Goal: Information Seeking & Learning: Learn about a topic

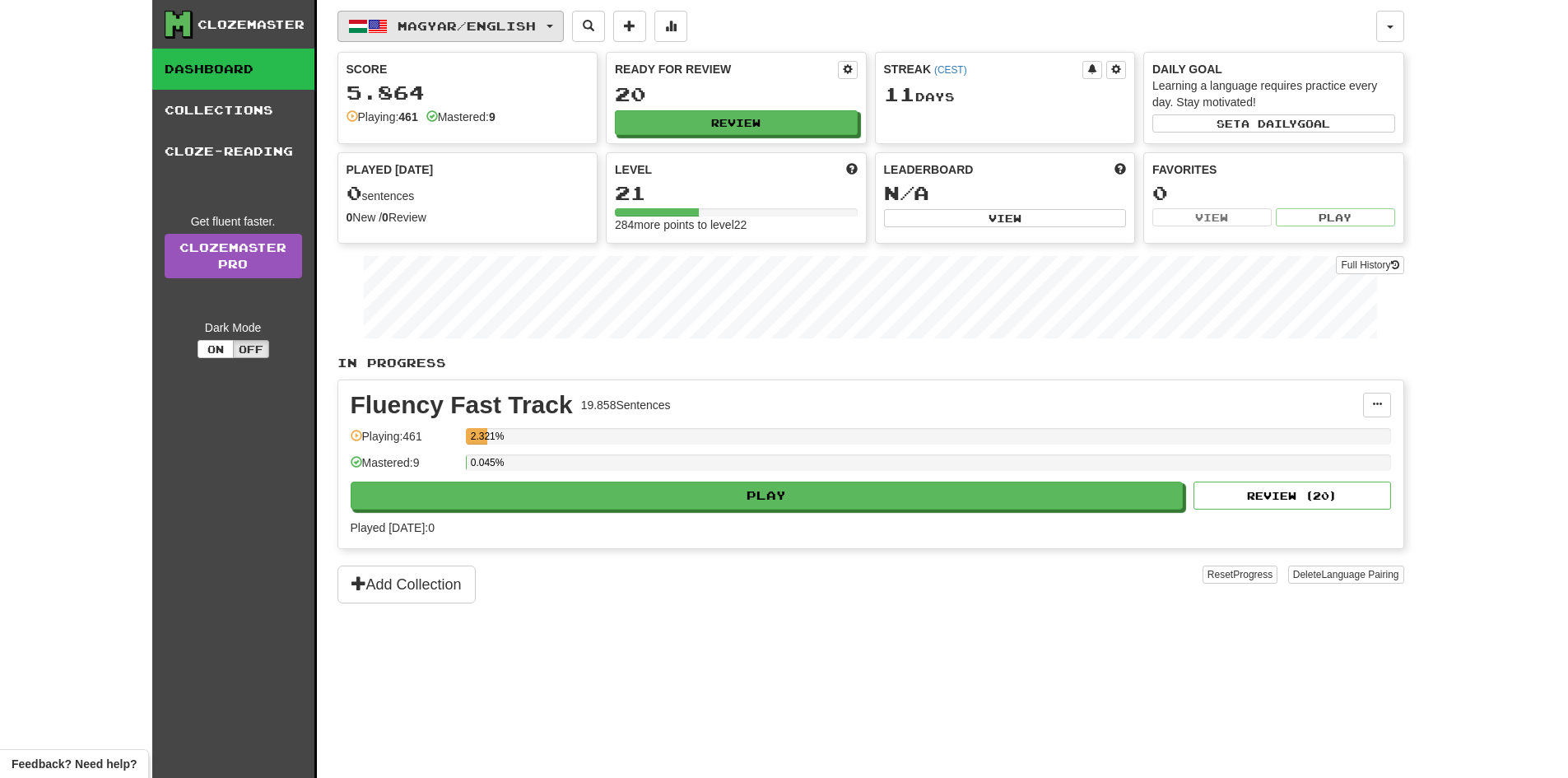
click at [443, 31] on span "Magyar / English" at bounding box center [467, 26] width 138 height 14
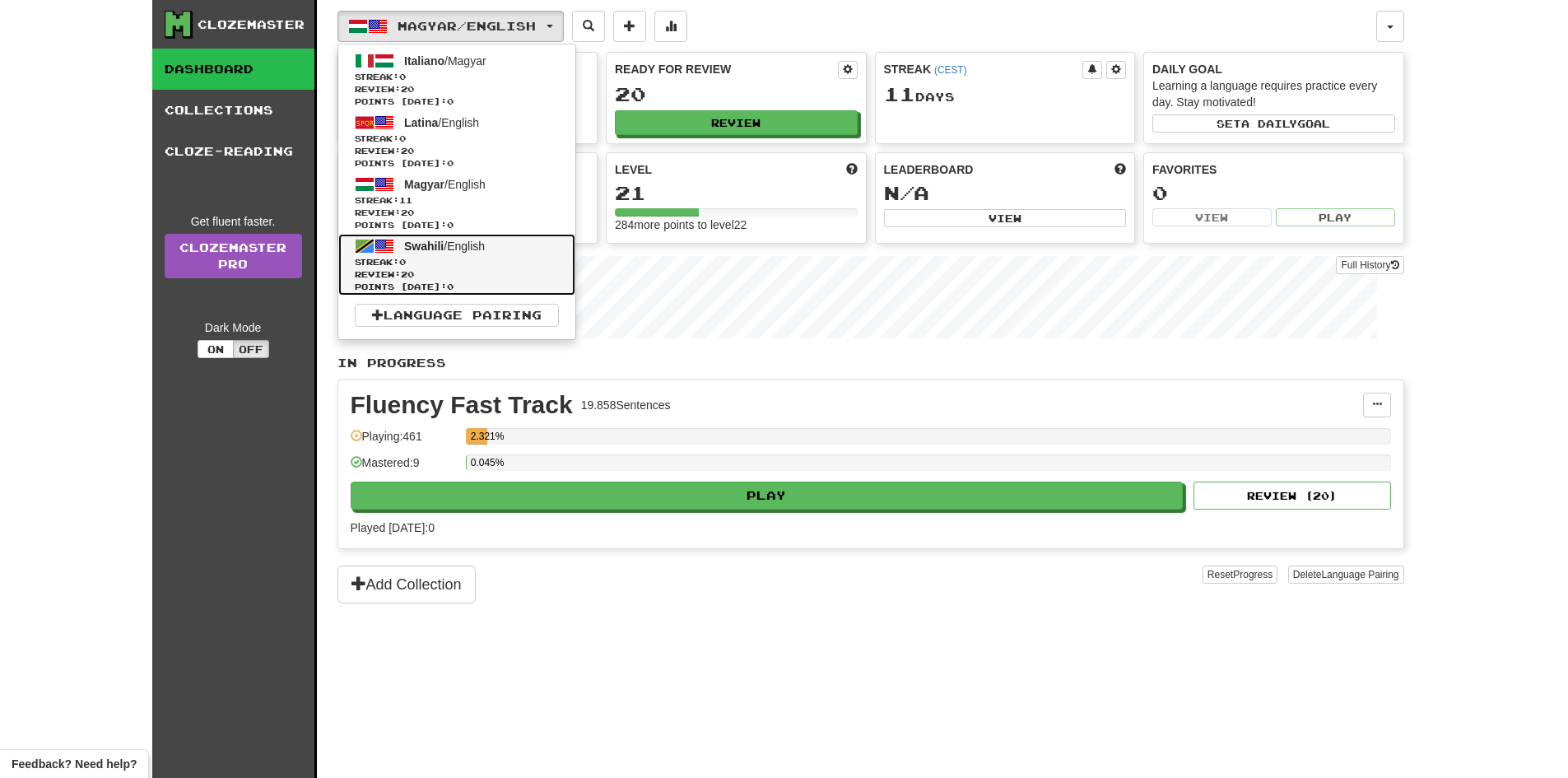
click at [458, 258] on span "Streak: 0" at bounding box center [457, 262] width 204 height 12
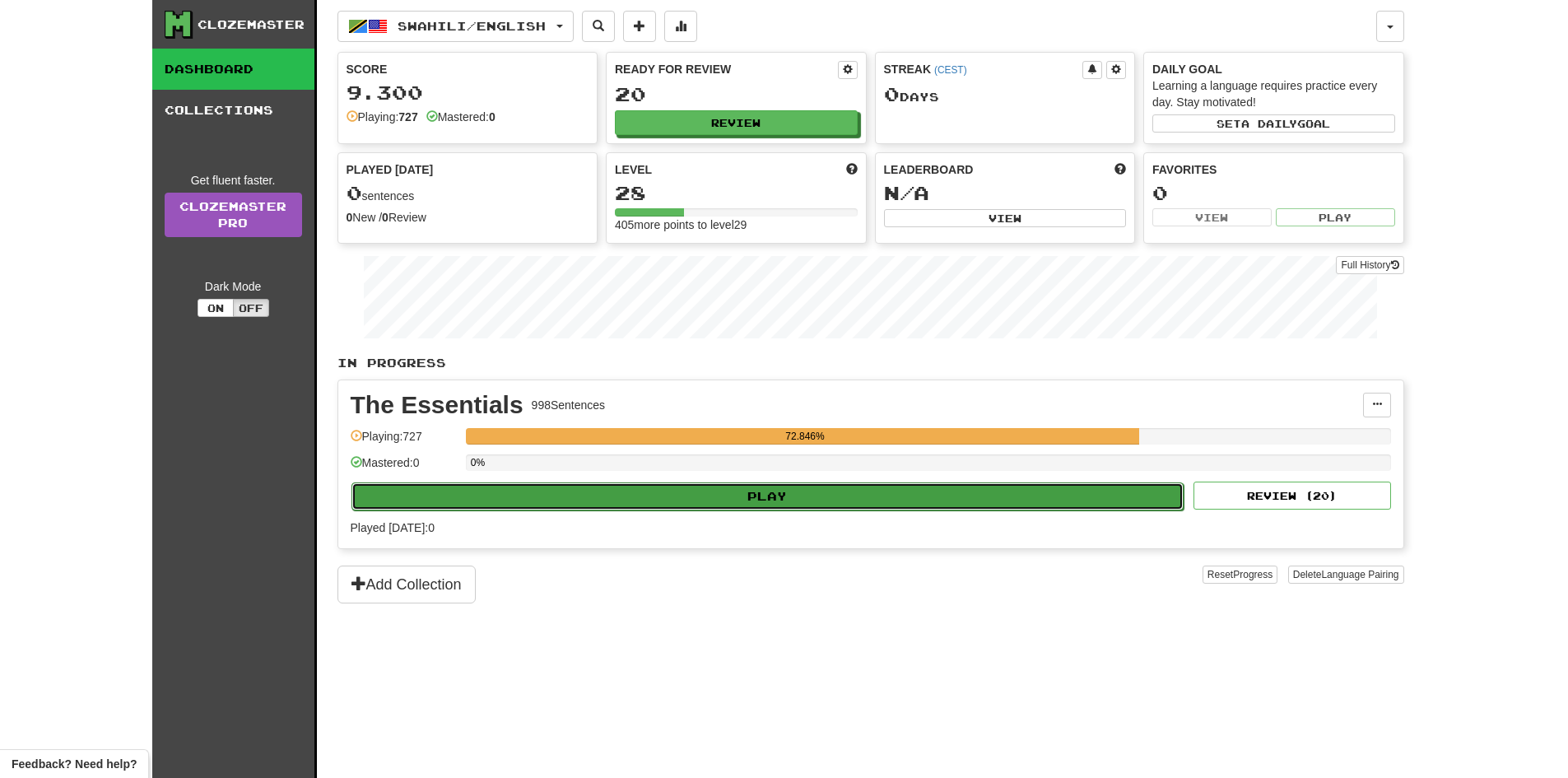
click at [590, 494] on button "Play" at bounding box center [768, 497] width 833 height 28
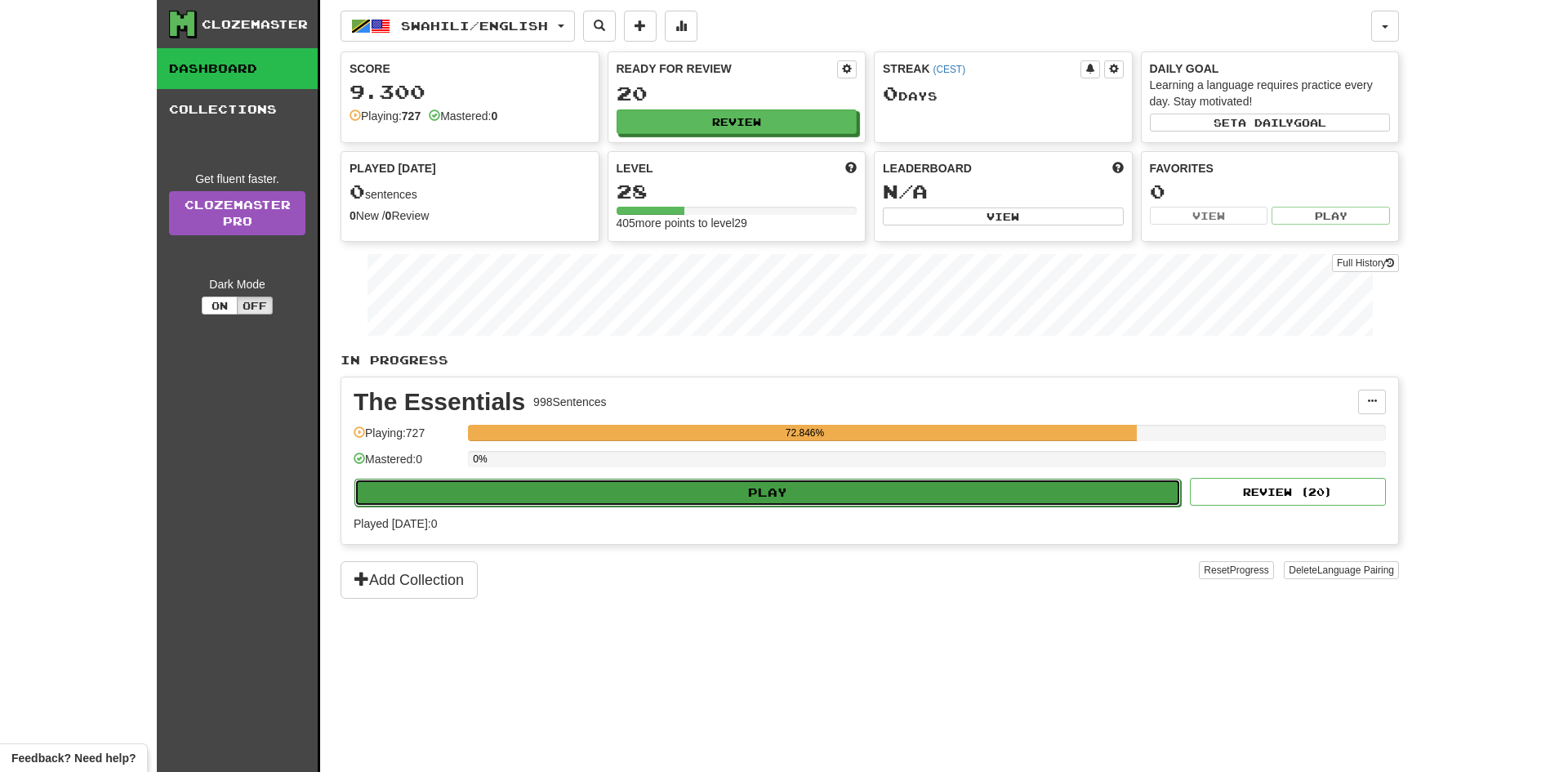
select select "**"
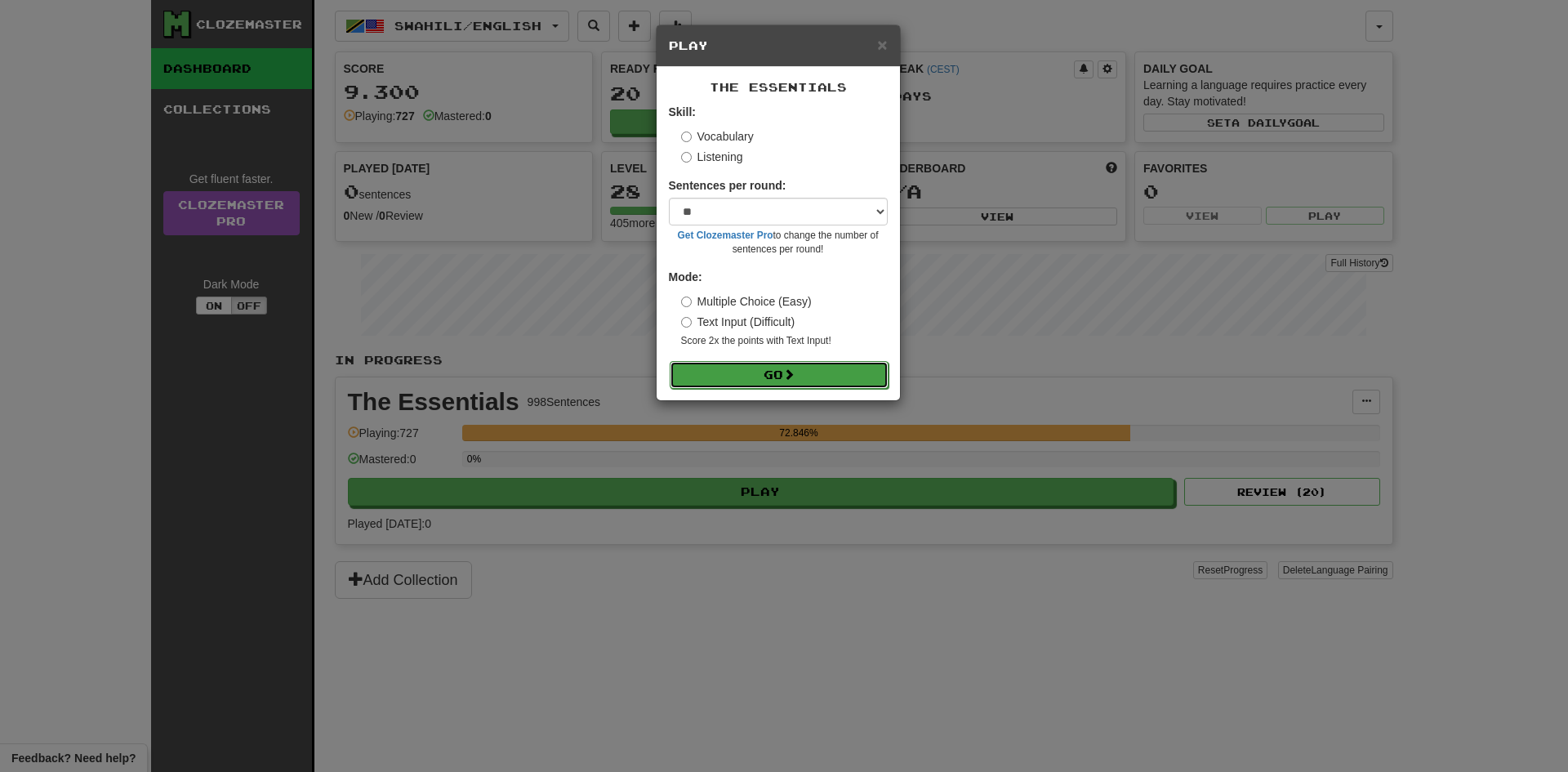
click at [717, 379] on button "Go" at bounding box center [779, 375] width 219 height 28
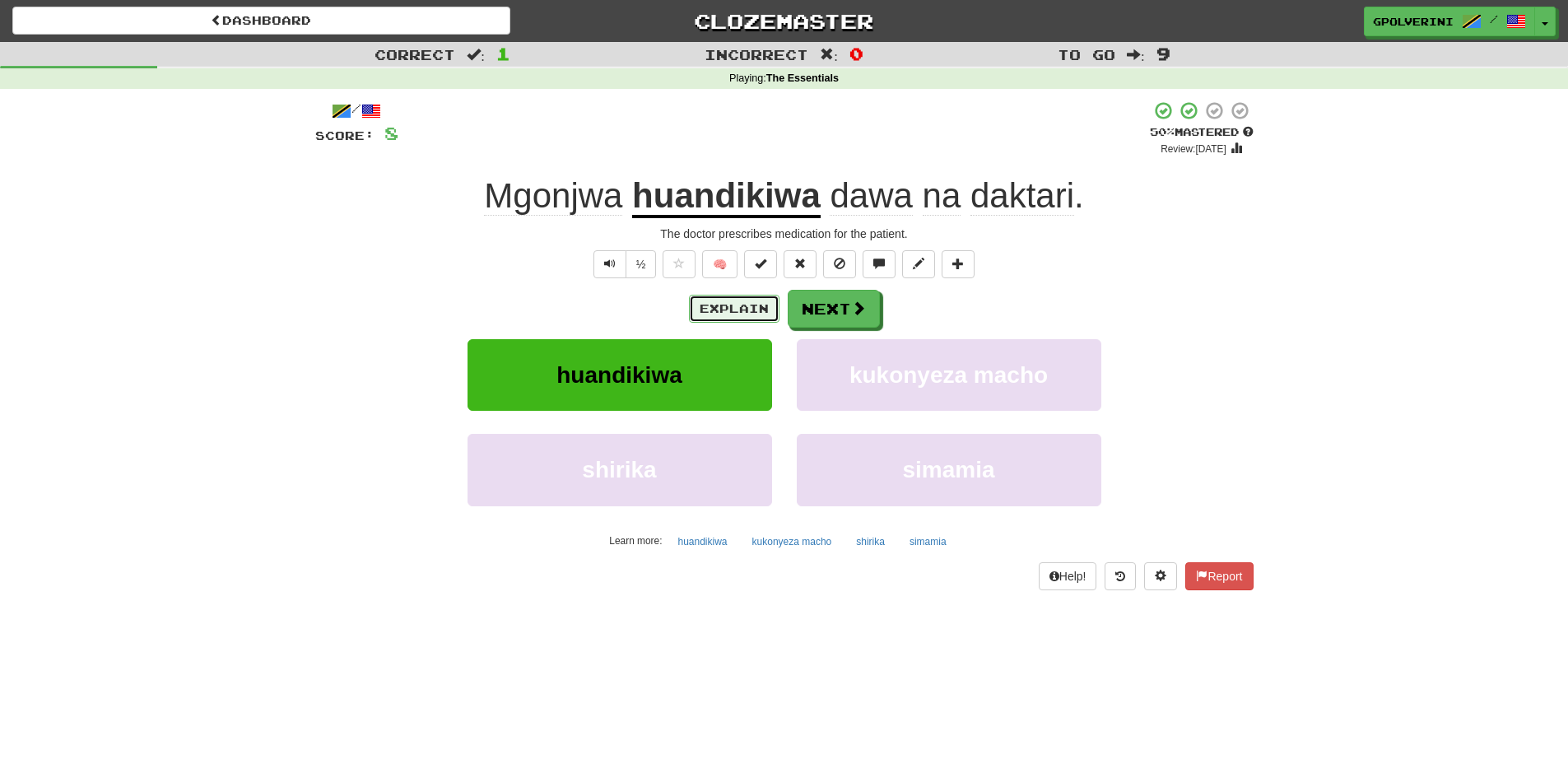
click at [737, 303] on button "Explain" at bounding box center [734, 309] width 91 height 28
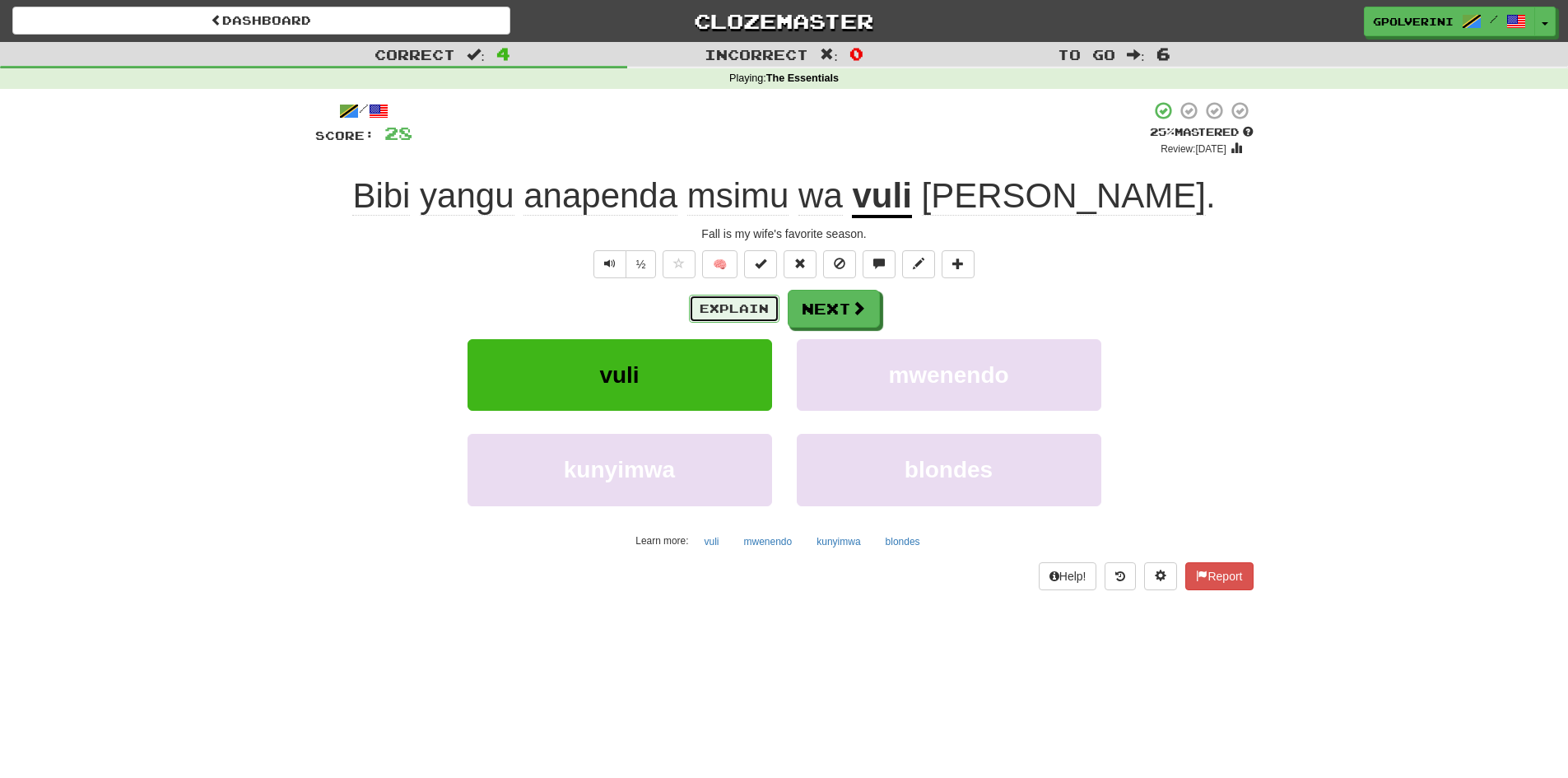
click at [738, 304] on button "Explain" at bounding box center [734, 309] width 91 height 28
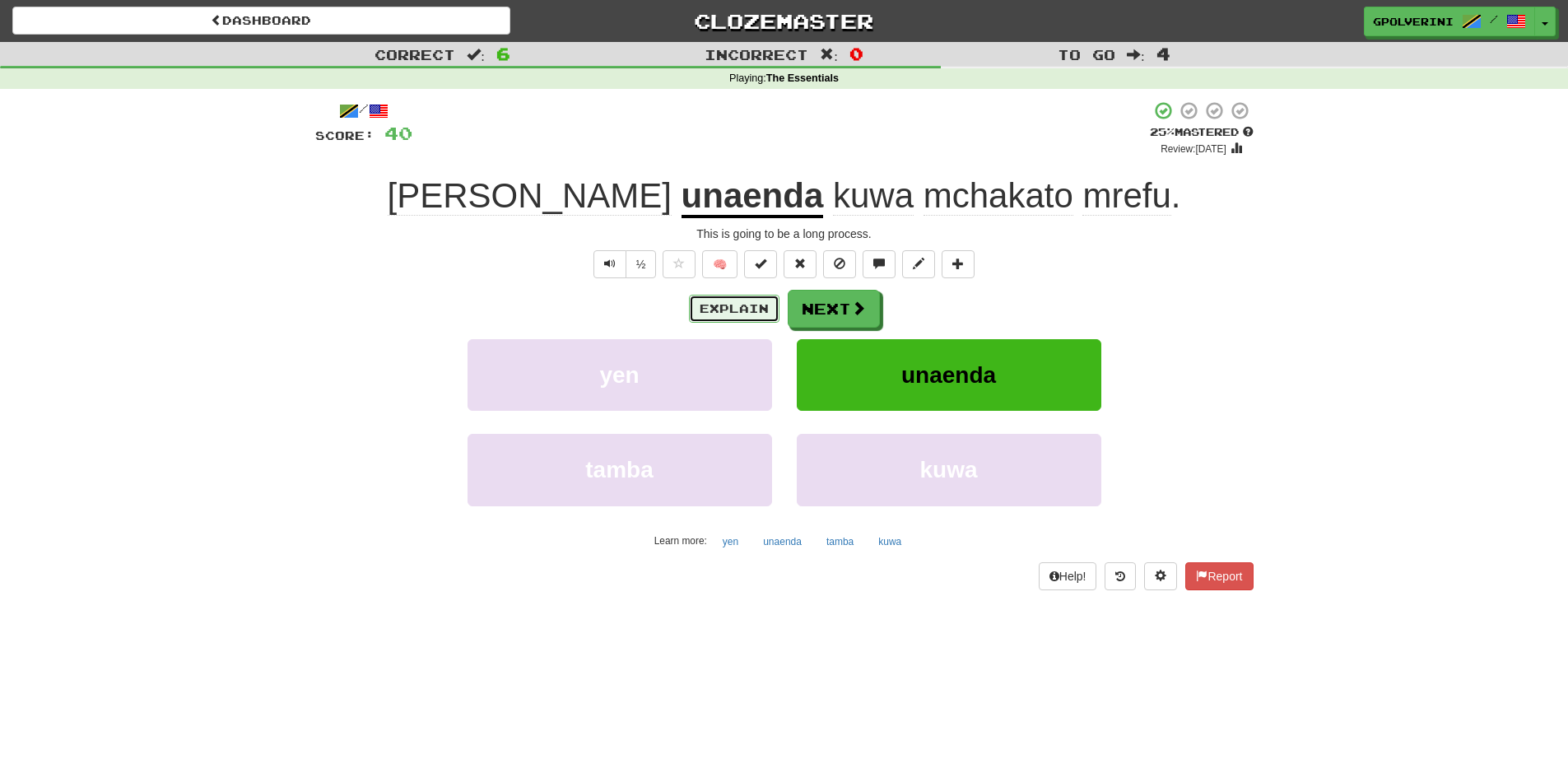
click at [744, 304] on button "Explain" at bounding box center [734, 309] width 91 height 28
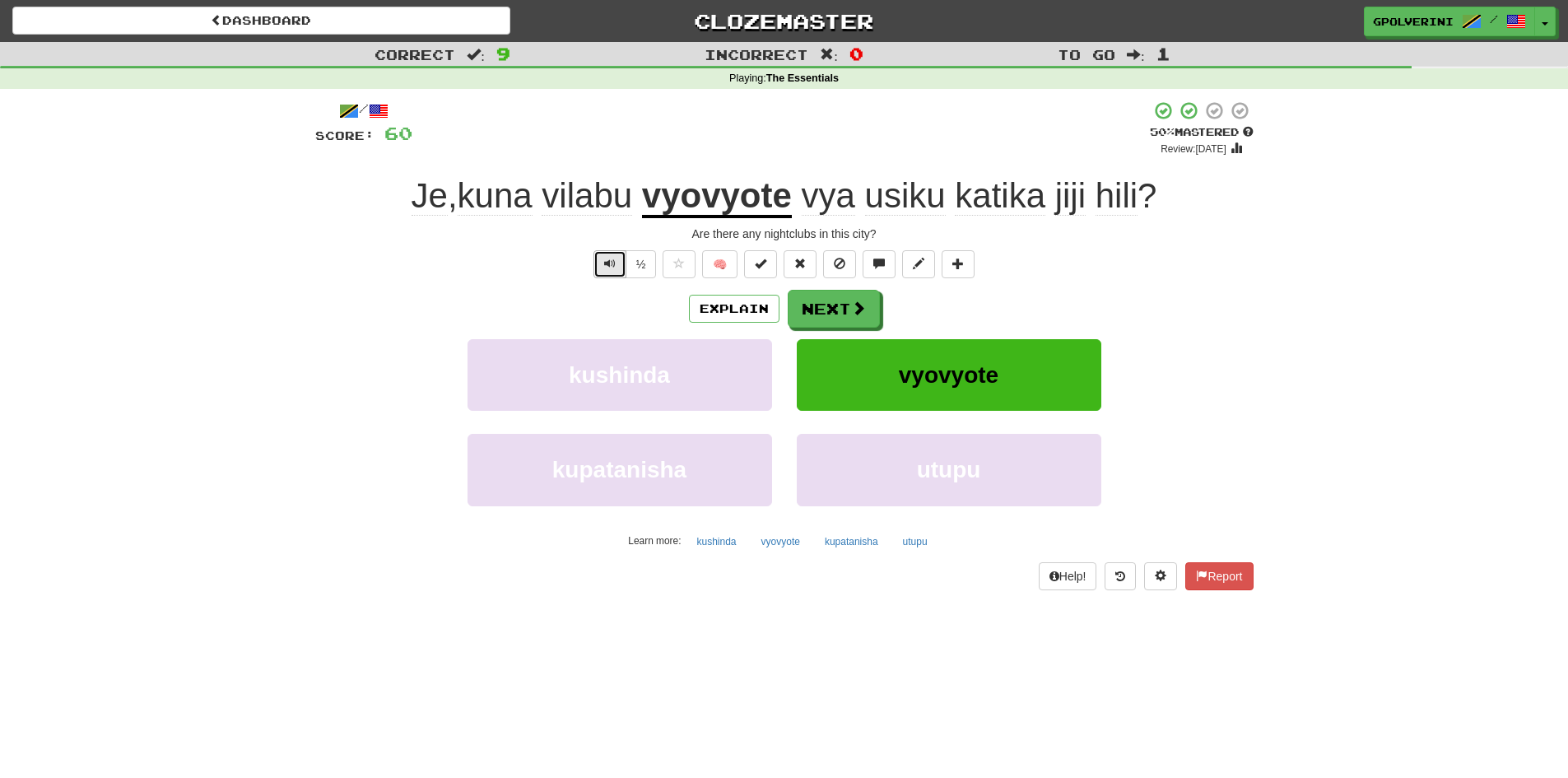
click at [619, 266] on button "Text-to-speech controls" at bounding box center [609, 264] width 33 height 28
click at [825, 308] on button "Next" at bounding box center [834, 310] width 92 height 38
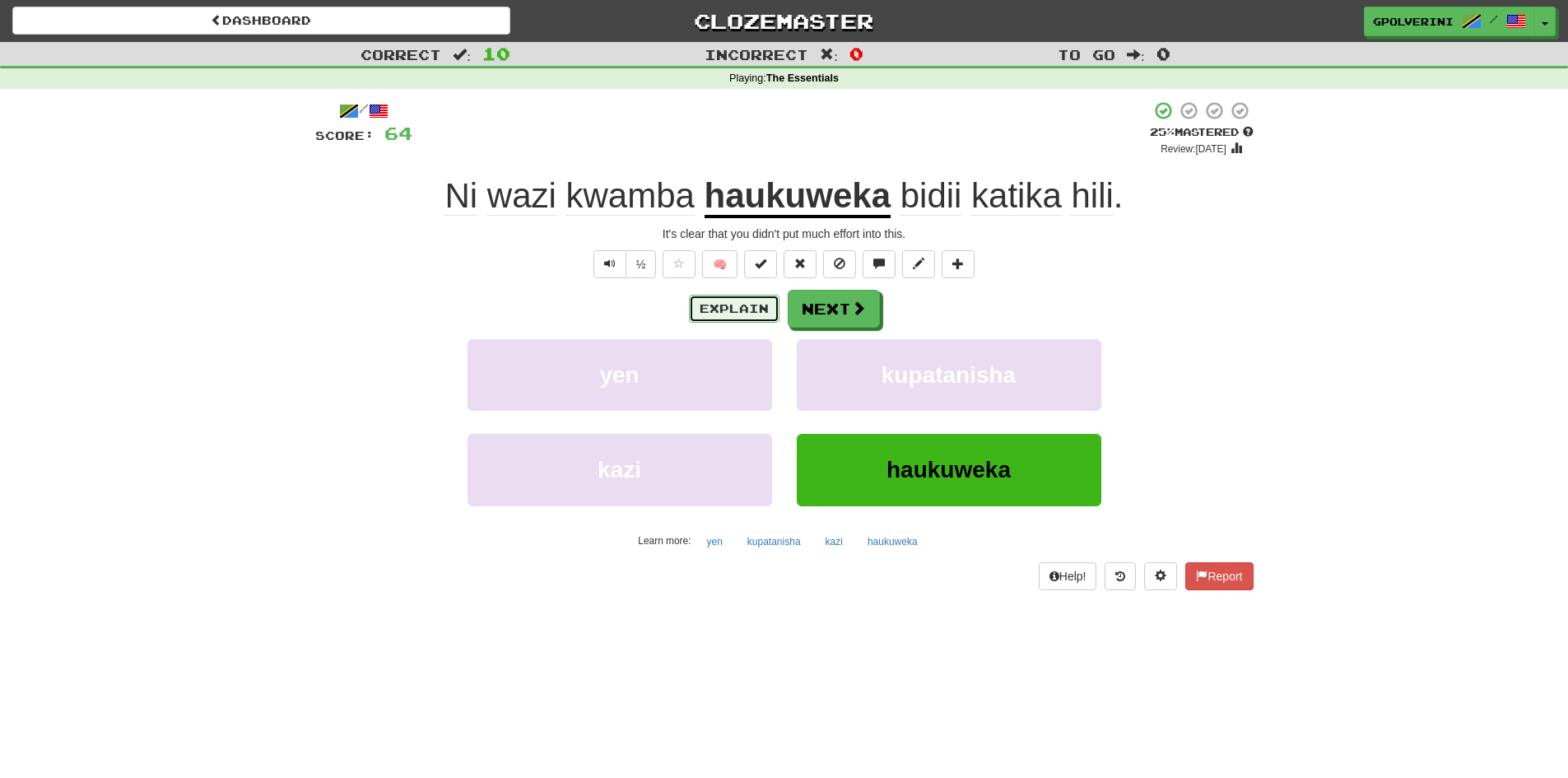
click at [717, 308] on button "Explain" at bounding box center [734, 309] width 91 height 28
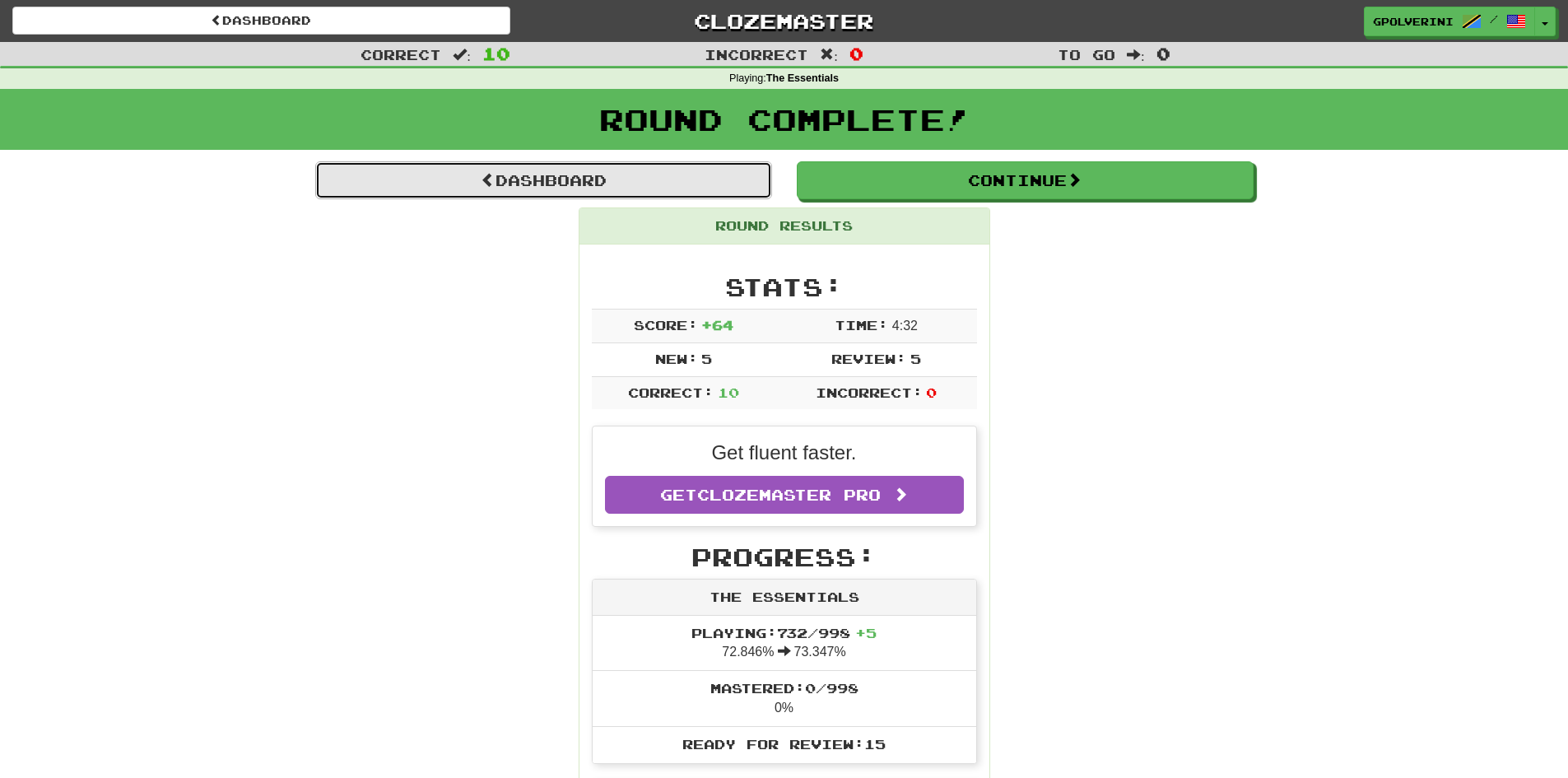
click at [575, 184] on link "Dashboard" at bounding box center [544, 180] width 457 height 38
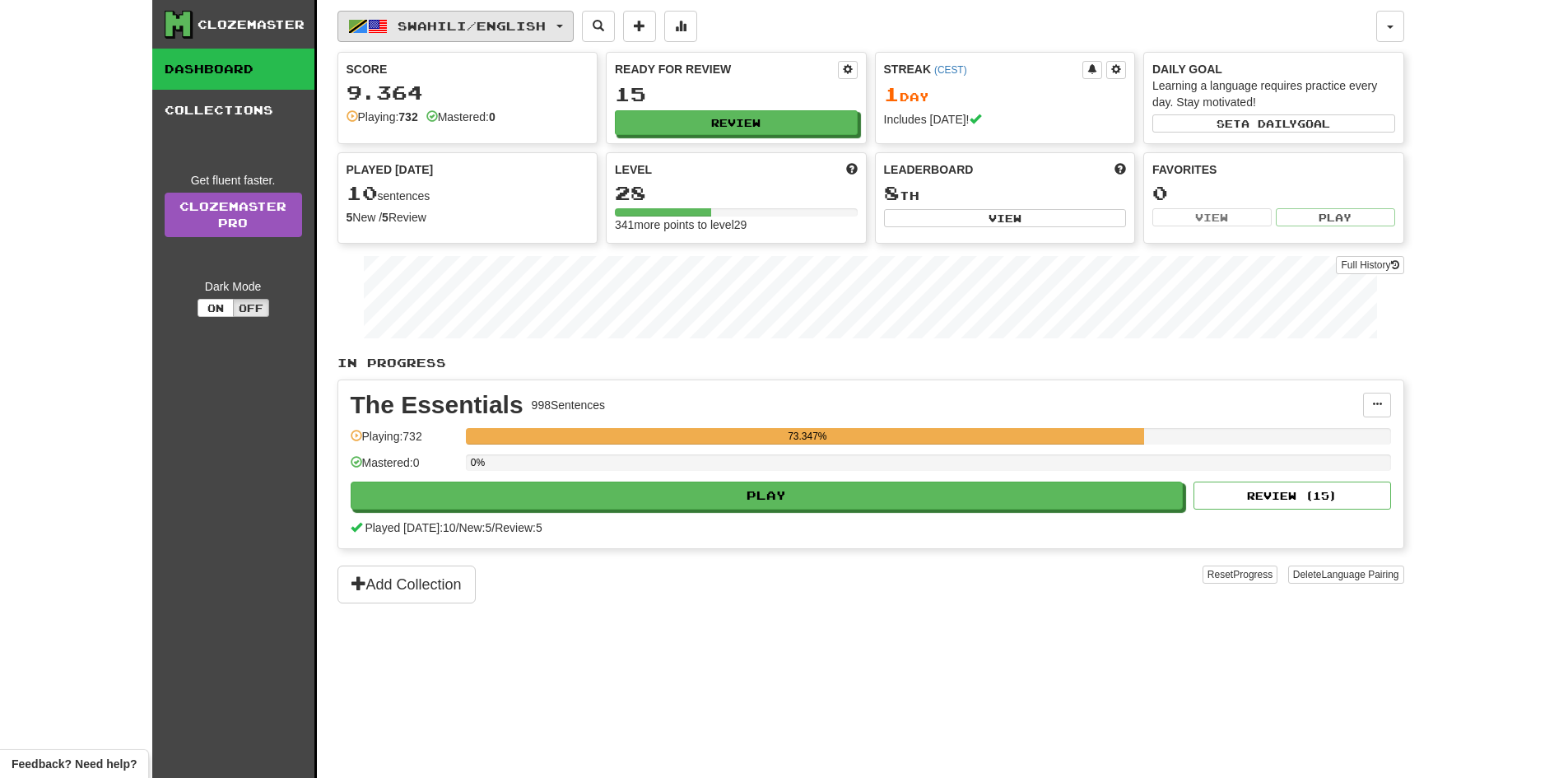
click at [387, 37] on button "Swahili / English" at bounding box center [455, 27] width 236 height 32
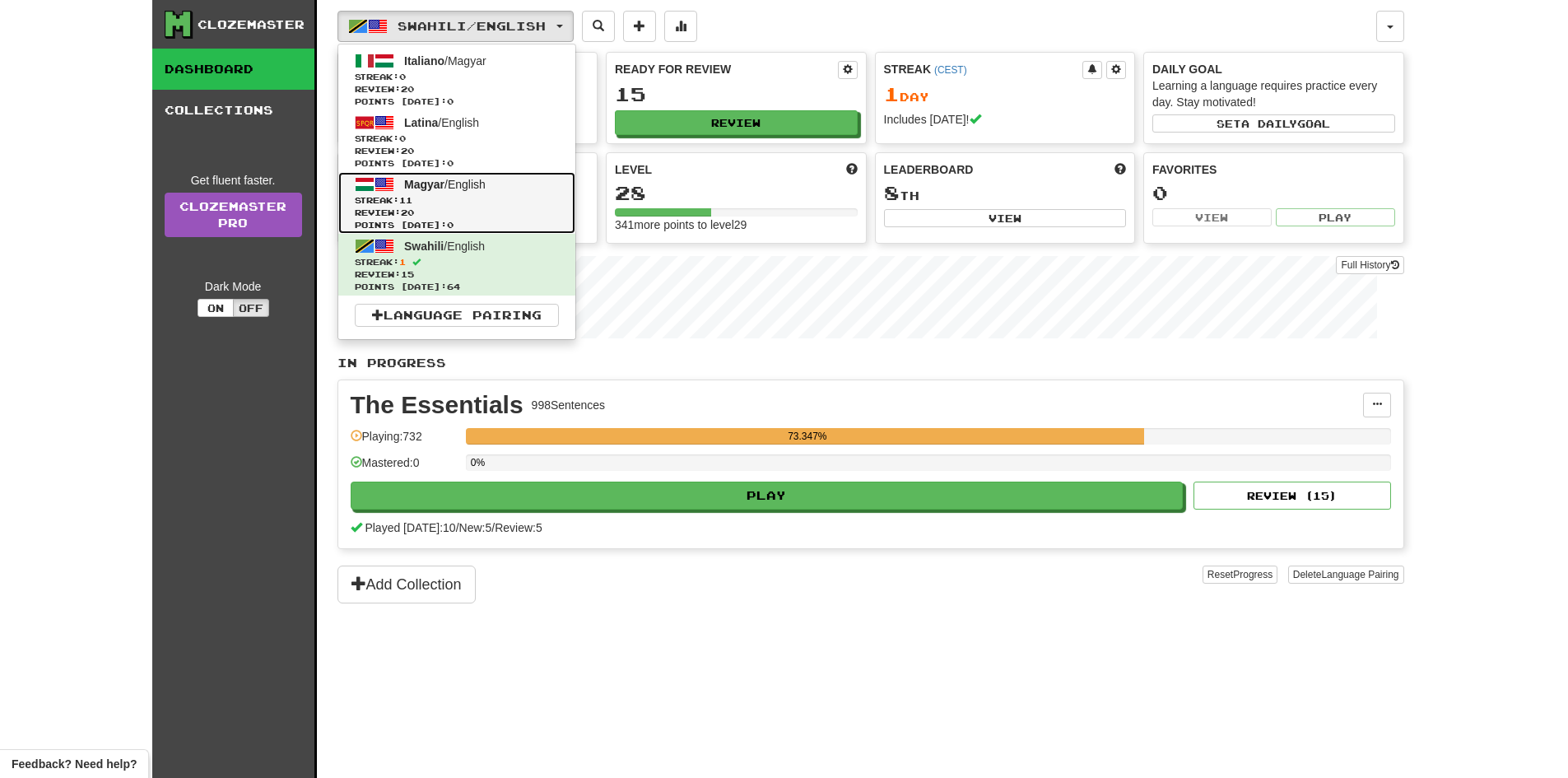
click at [442, 194] on span "Streak: 11" at bounding box center [457, 200] width 204 height 12
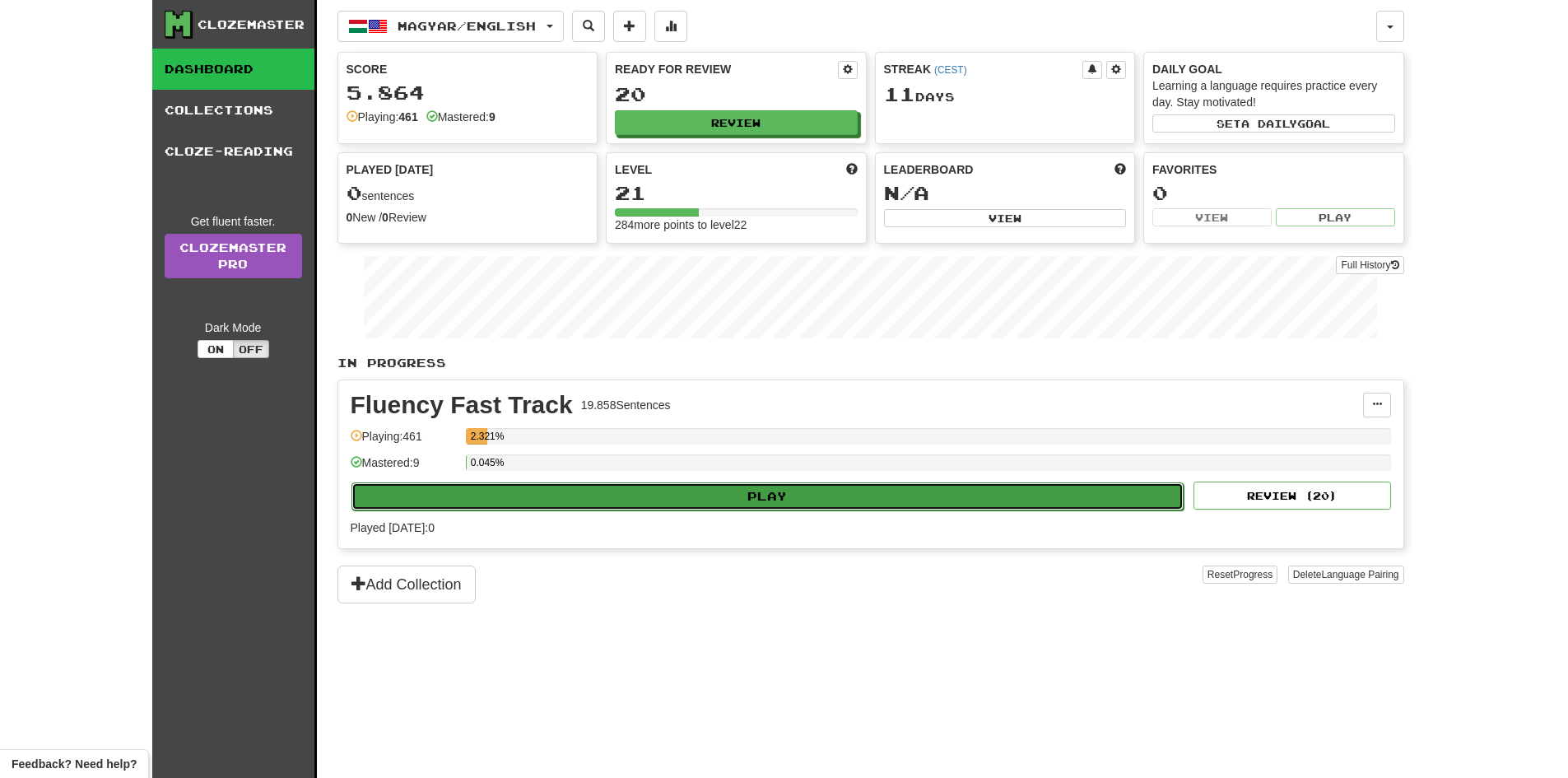
click at [600, 493] on button "Play" at bounding box center [768, 497] width 833 height 28
select select "**"
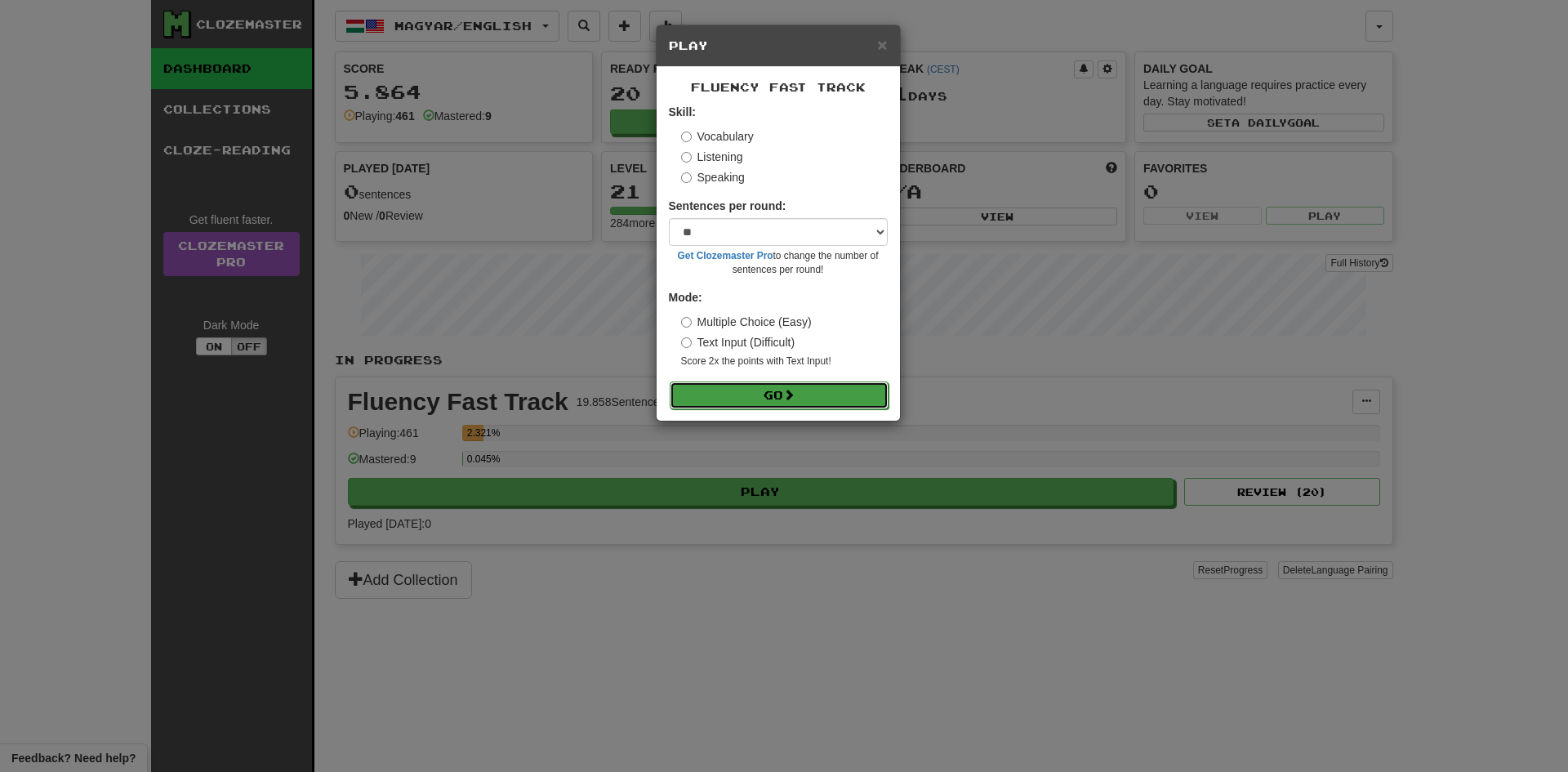
click at [781, 392] on button "Go" at bounding box center [779, 396] width 219 height 28
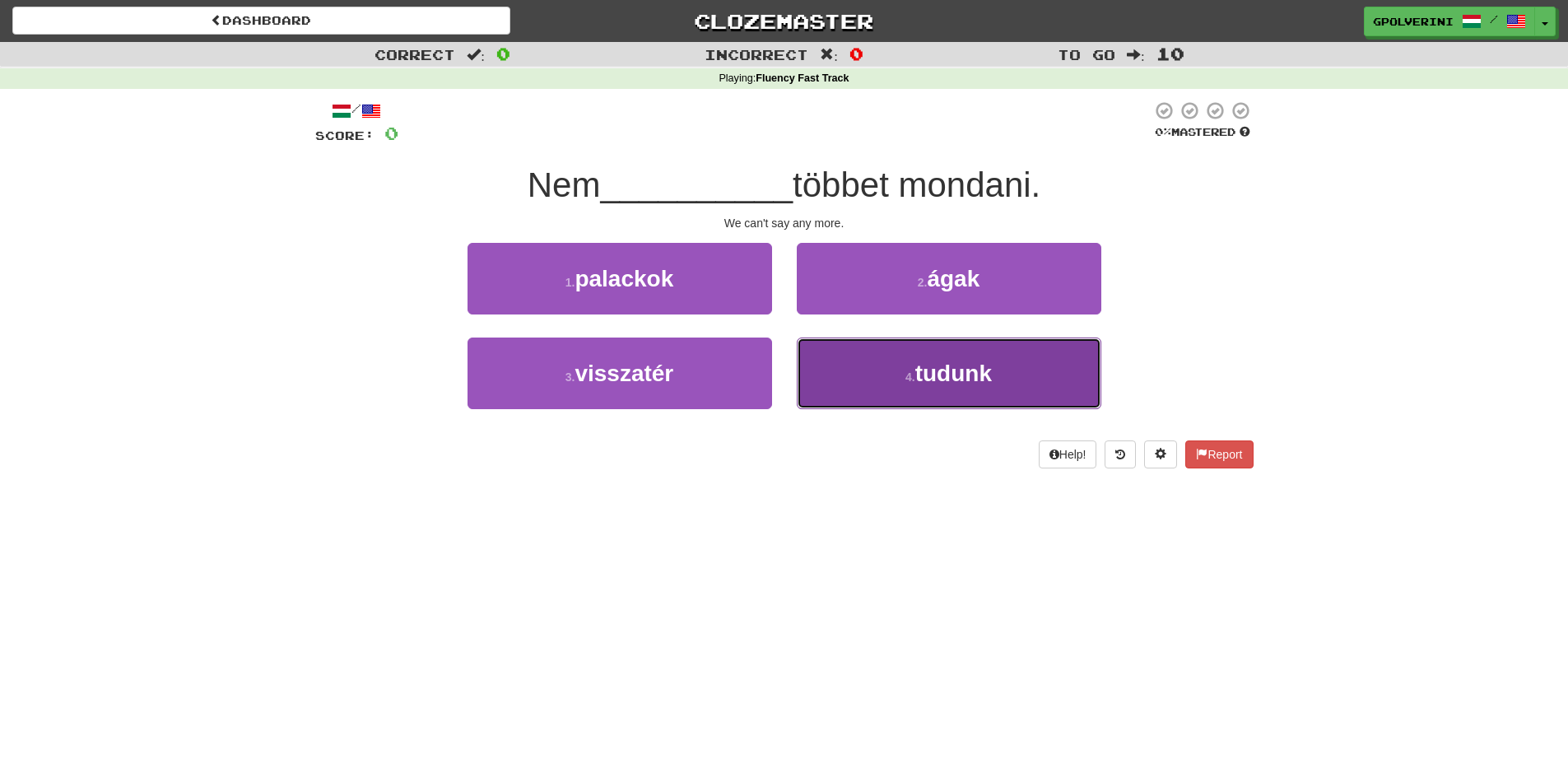
click at [845, 375] on button "4 . tudunk" at bounding box center [949, 373] width 305 height 71
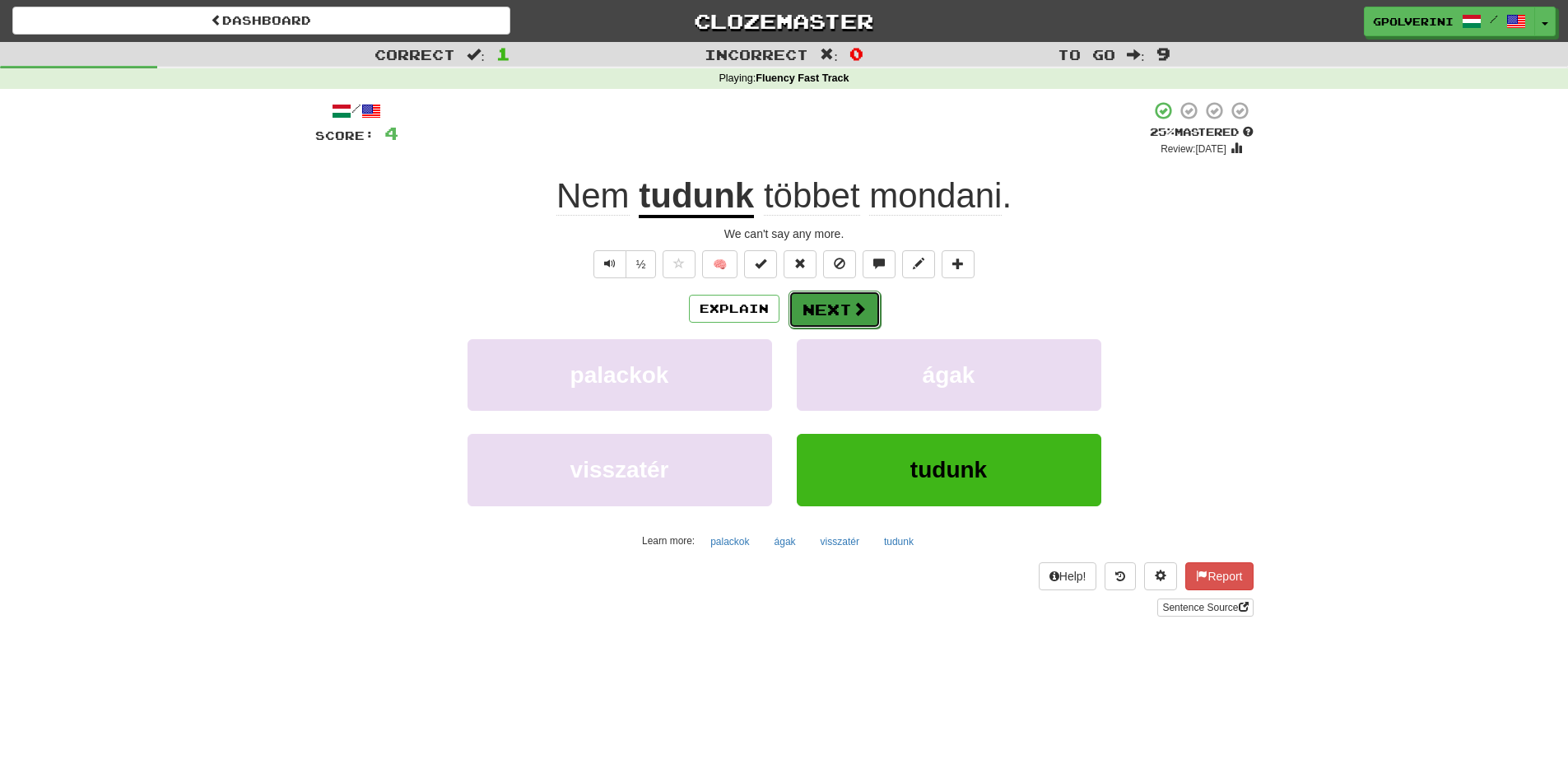
click at [820, 312] on button "Next" at bounding box center [834, 310] width 92 height 38
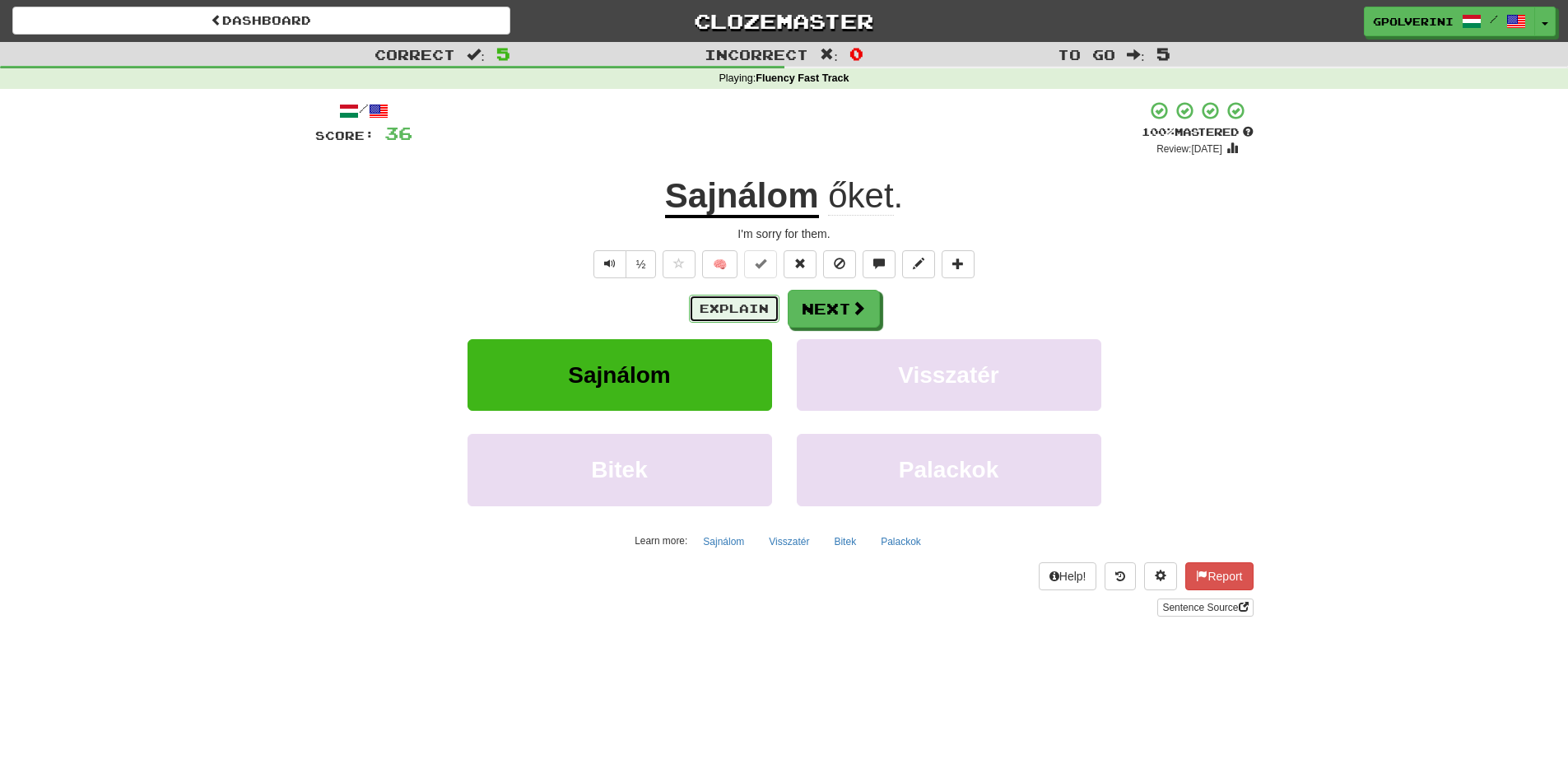
click at [766, 316] on button "Explain" at bounding box center [734, 309] width 91 height 28
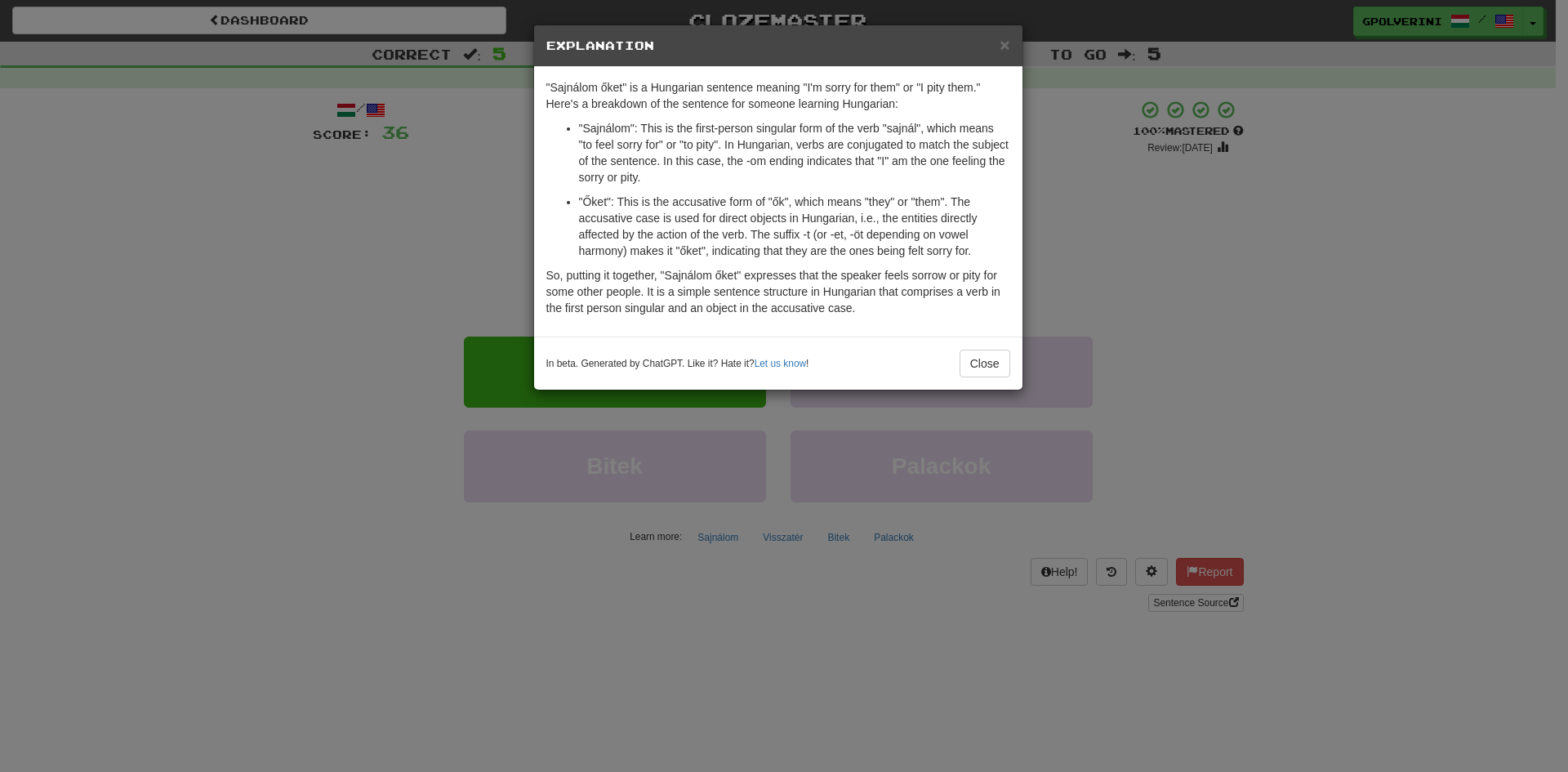
click at [1198, 284] on div "× Explanation "Sajnálom őket" is a Hungarian sentence meaning "I'm sorry for th…" at bounding box center [784, 386] width 1568 height 772
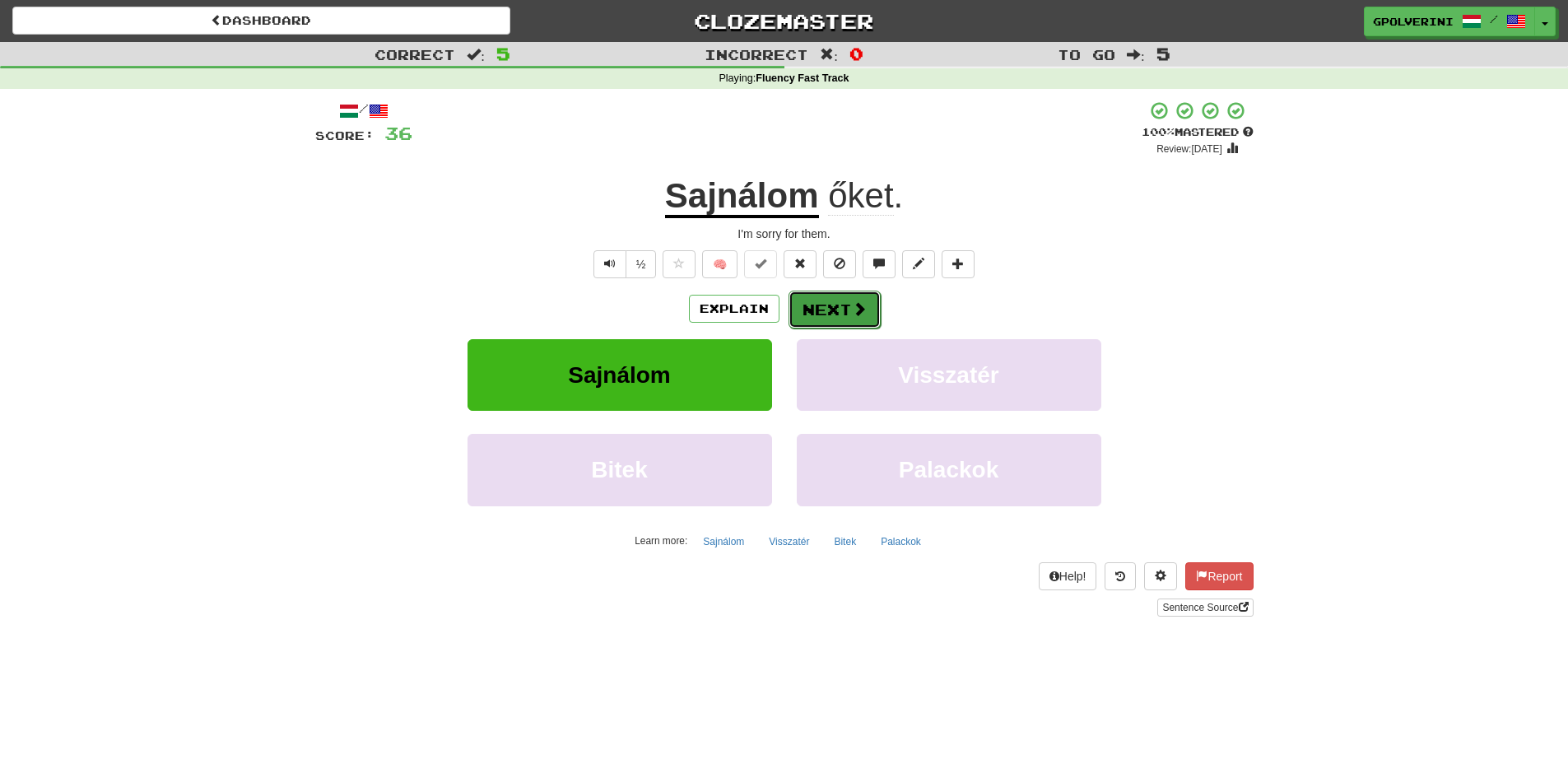
click at [820, 310] on button "Next" at bounding box center [834, 310] width 92 height 38
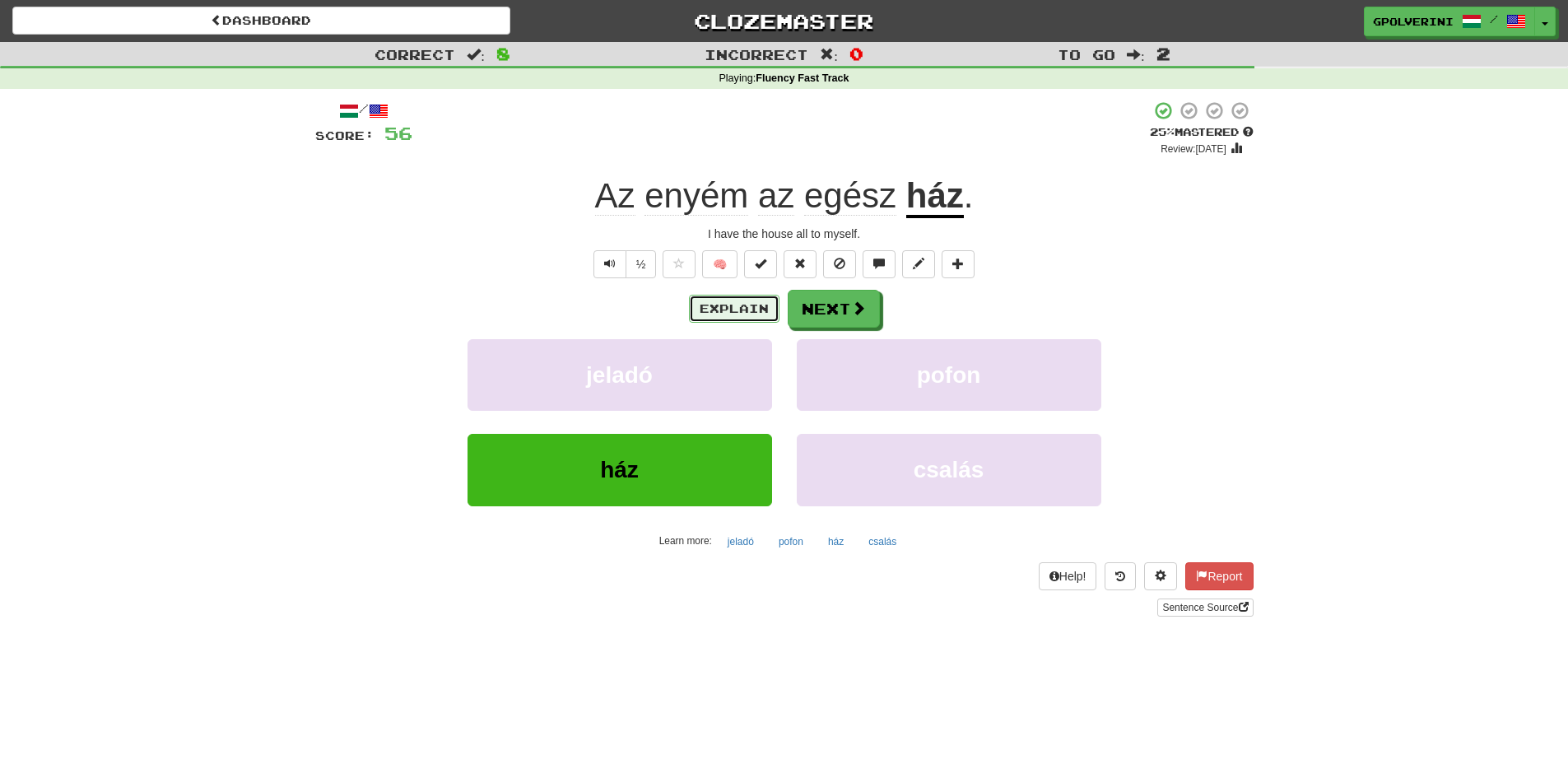
click at [732, 307] on button "Explain" at bounding box center [734, 309] width 91 height 28
click at [1225, 611] on link "Sentence Source" at bounding box center [1205, 608] width 96 height 18
click at [844, 293] on button "Next" at bounding box center [834, 310] width 92 height 38
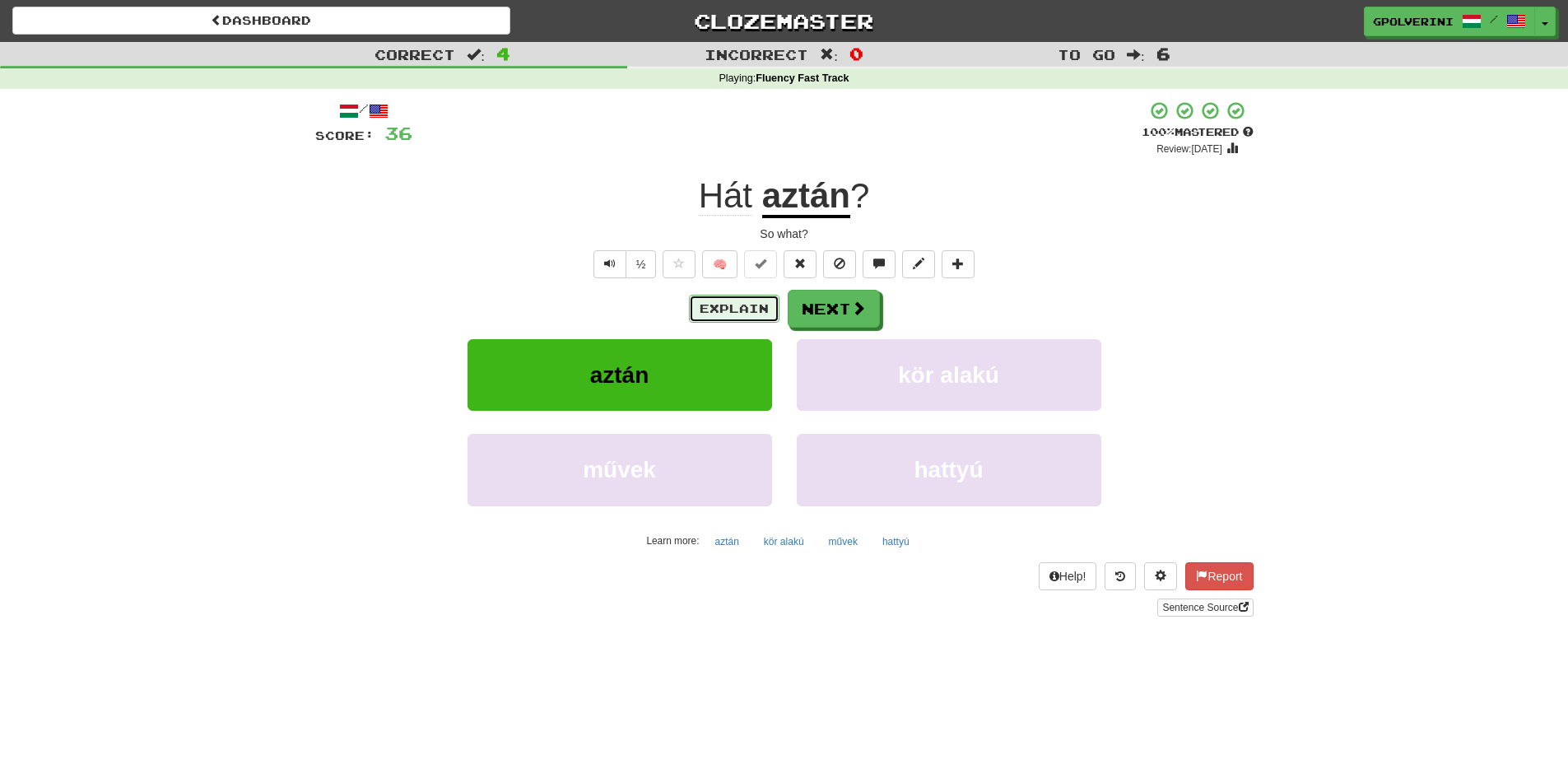
click at [715, 311] on button "Explain" at bounding box center [734, 309] width 91 height 28
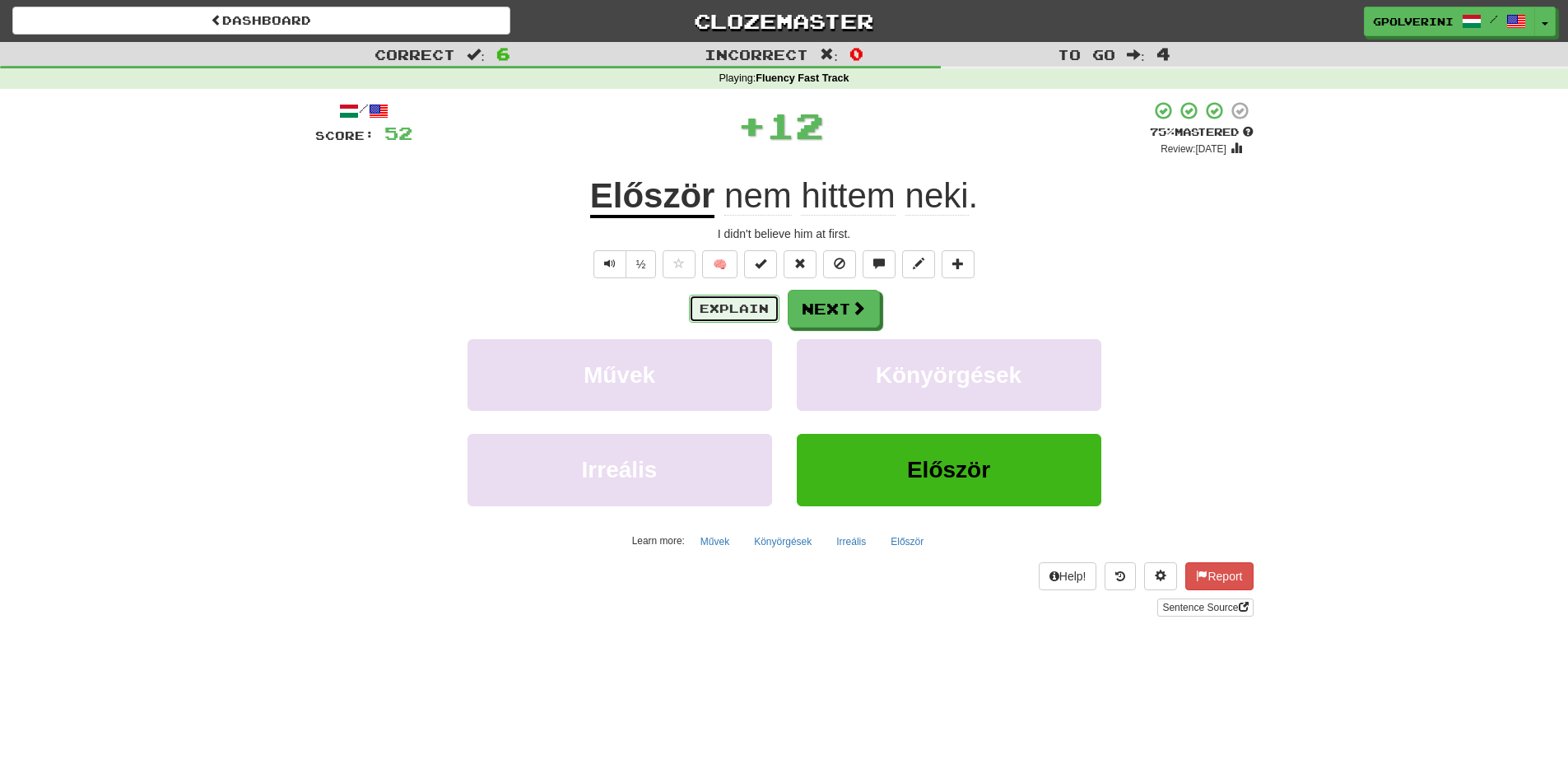
click at [710, 311] on button "Explain" at bounding box center [734, 309] width 91 height 28
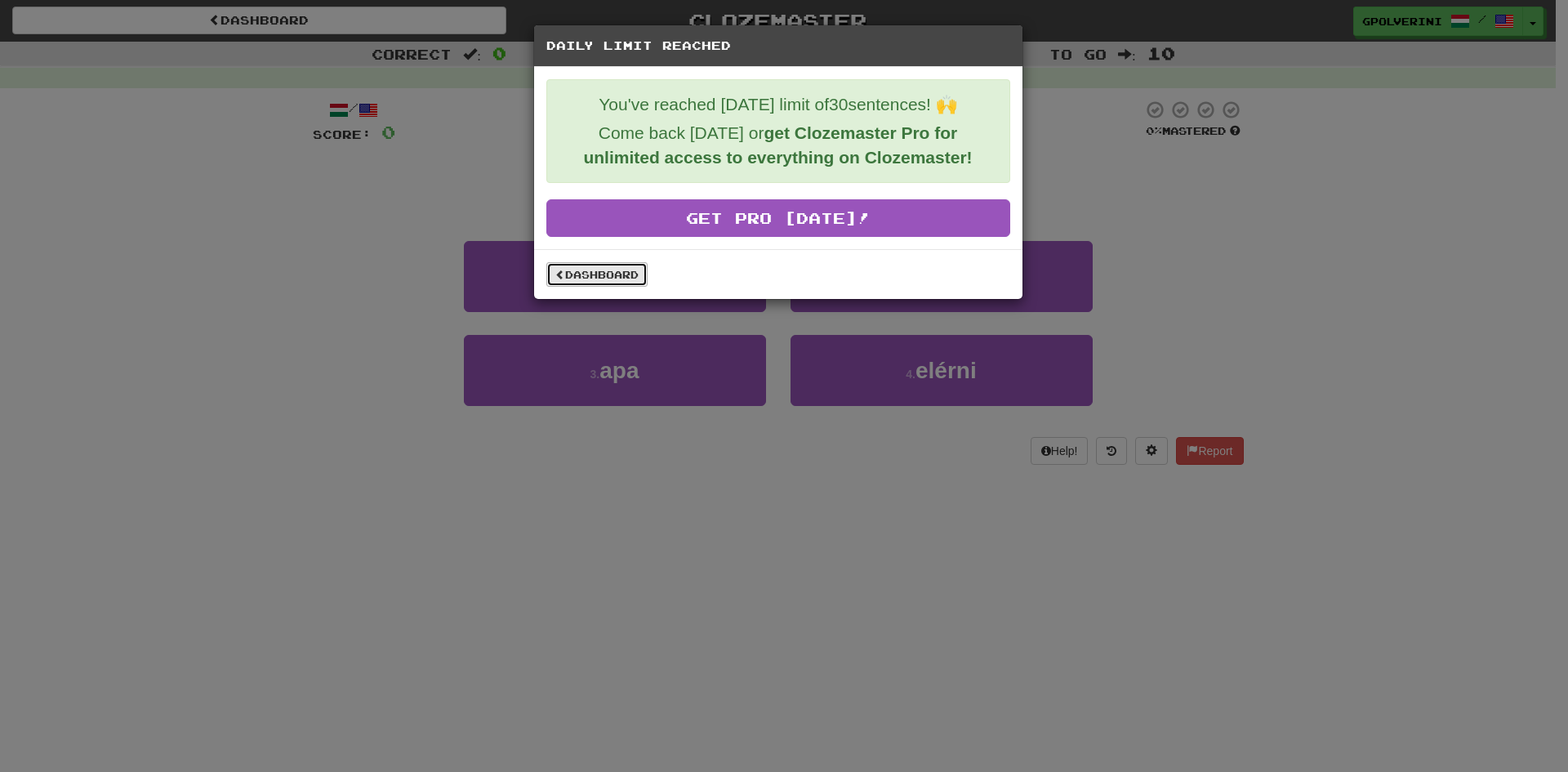
click at [620, 280] on link "Dashboard" at bounding box center [597, 274] width 101 height 25
